Goal: Ask a question

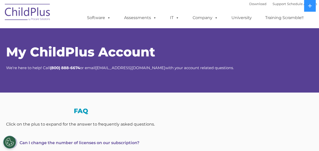
select select "MEDIUM"
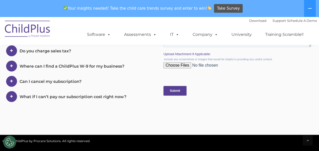
scroll to position [277, 0]
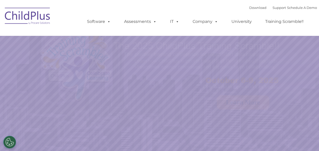
select select "MEDIUM"
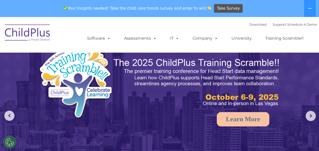
click at [115, 80] on img at bounding box center [197, 82] width 168 height 50
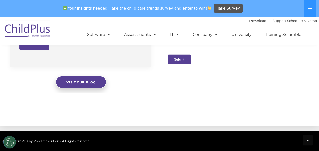
scroll to position [561, 0]
